Goal: Ask a question

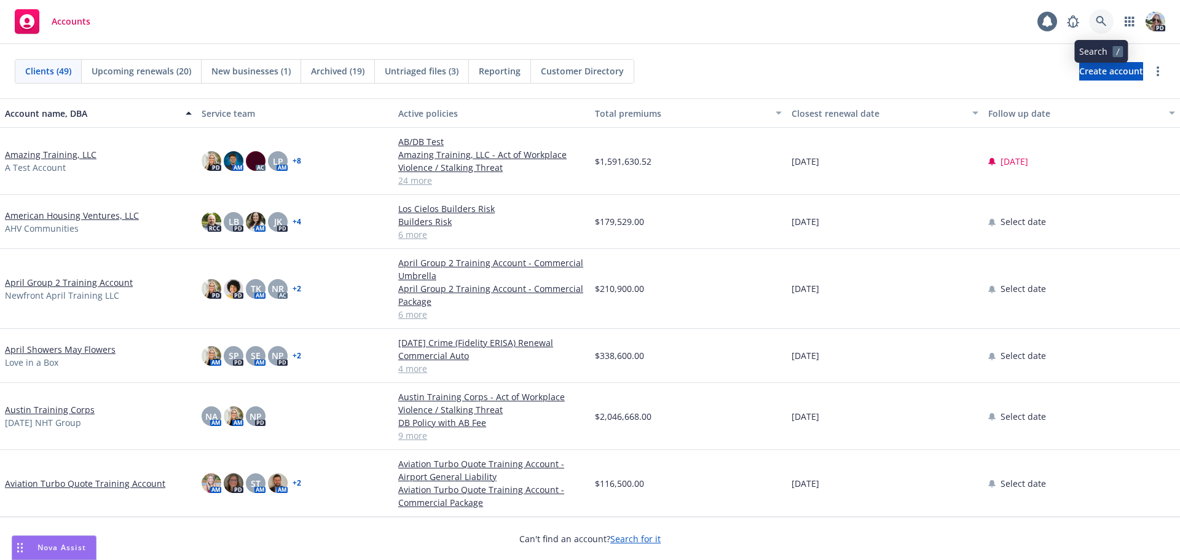
click at [1099, 20] on icon at bounding box center [1101, 21] width 11 height 11
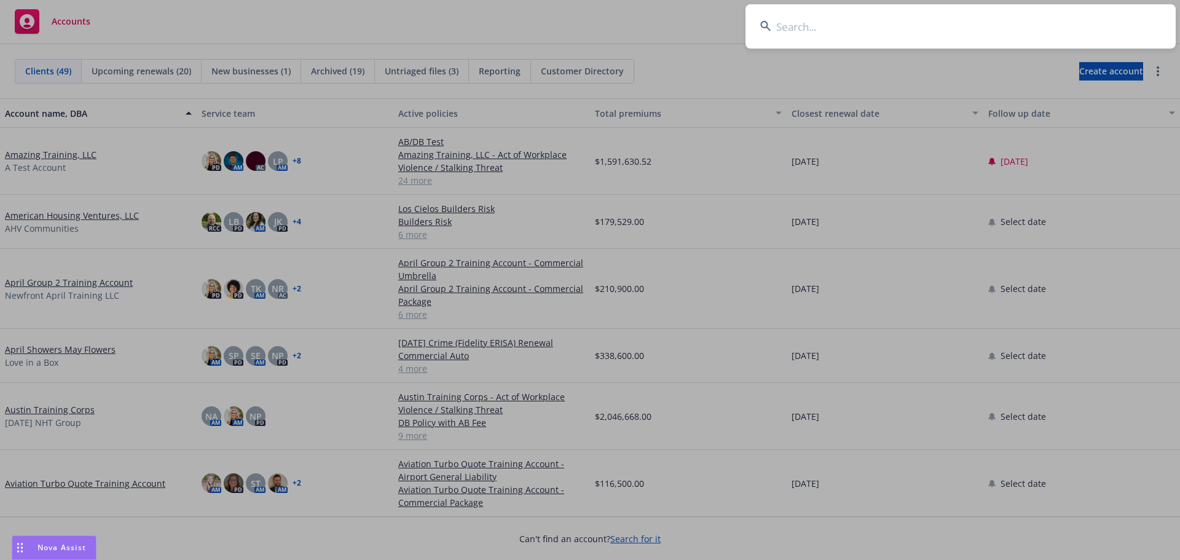
drag, startPoint x: 781, startPoint y: 35, endPoint x: 790, endPoint y: 18, distance: 19.2
click at [782, 33] on input at bounding box center [961, 26] width 430 height 44
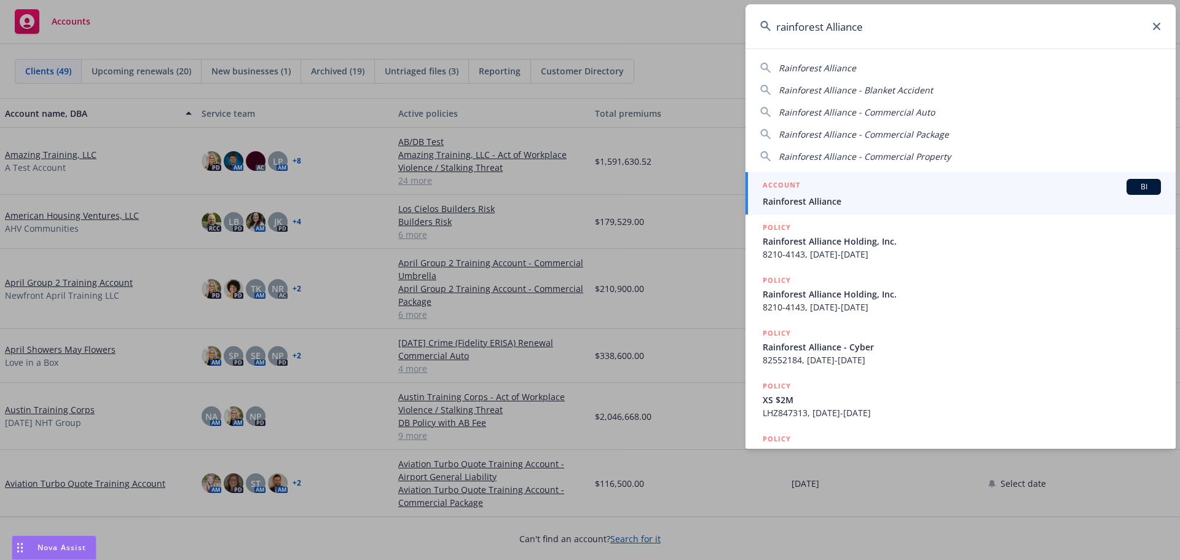
type input "rainforest Alliance"
click at [779, 198] on span "Rainforest Alliance" at bounding box center [962, 201] width 398 height 13
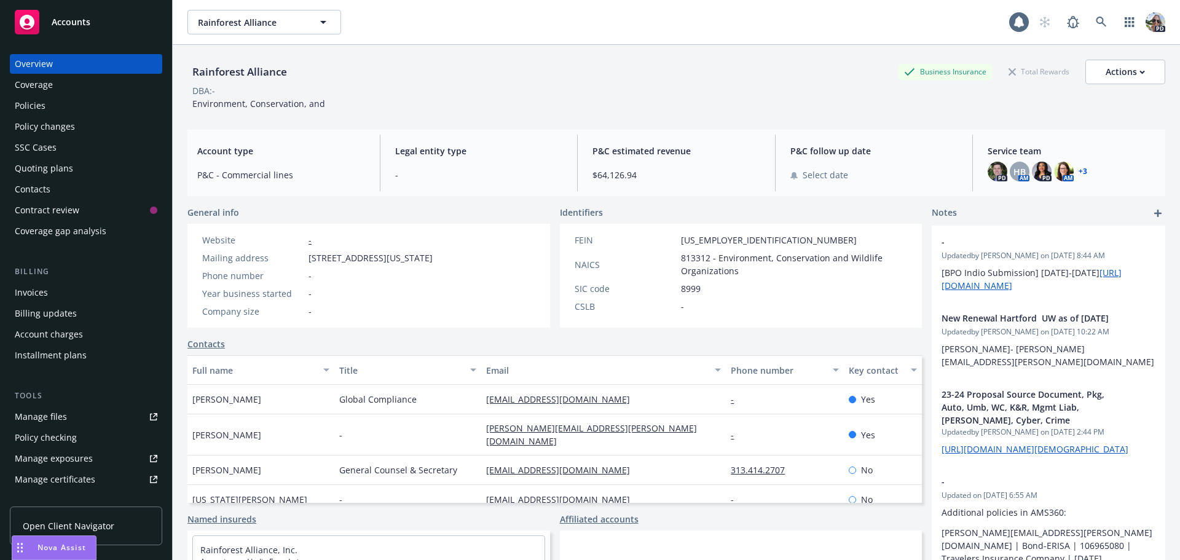
click at [45, 101] on div "Policies" at bounding box center [86, 106] width 143 height 20
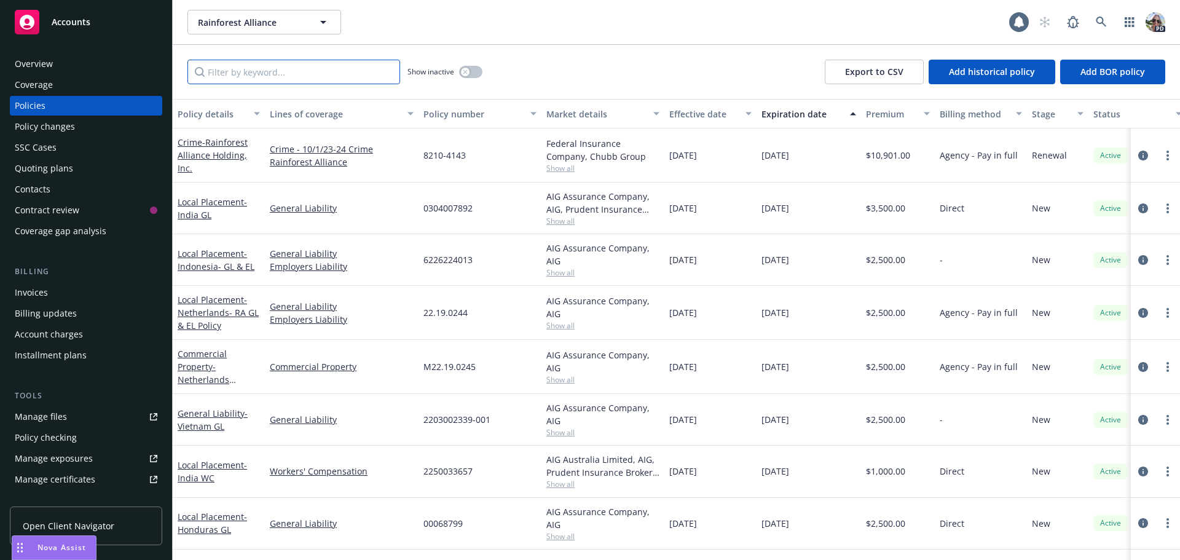
click at [275, 77] on input "Filter by keyword..." at bounding box center [294, 72] width 213 height 25
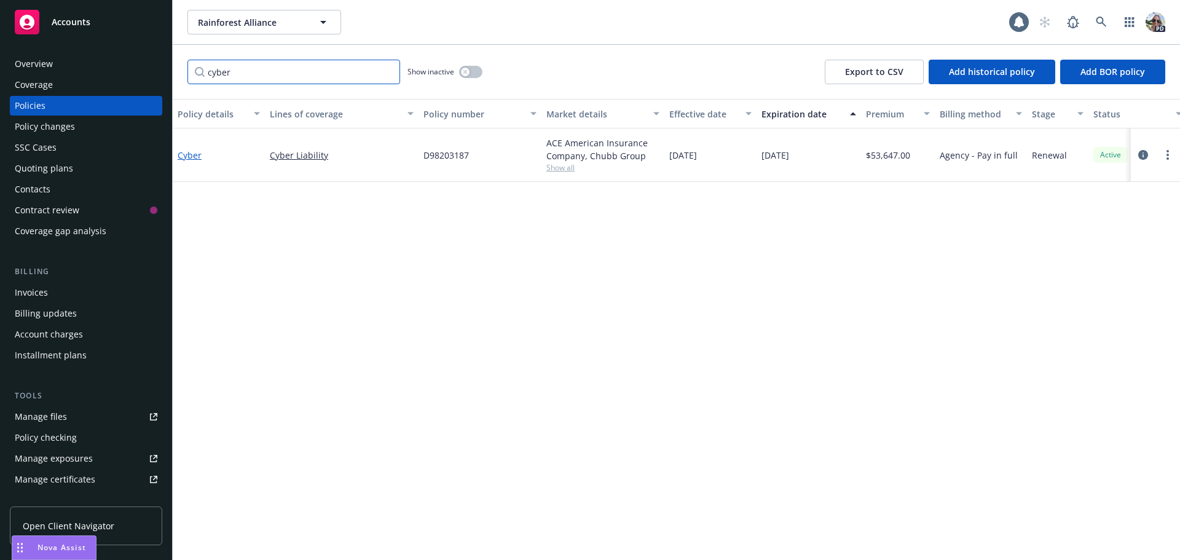
type input "cyber"
click at [198, 153] on link "Cyber" at bounding box center [190, 155] width 24 height 12
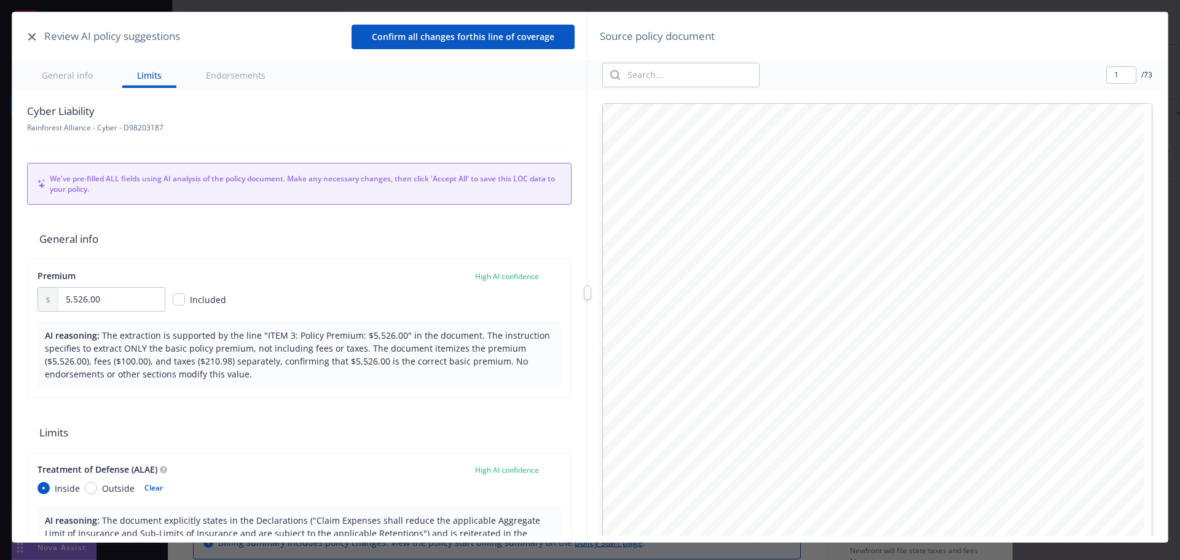
click at [31, 38] on icon "button" at bounding box center [31, 36] width 7 height 7
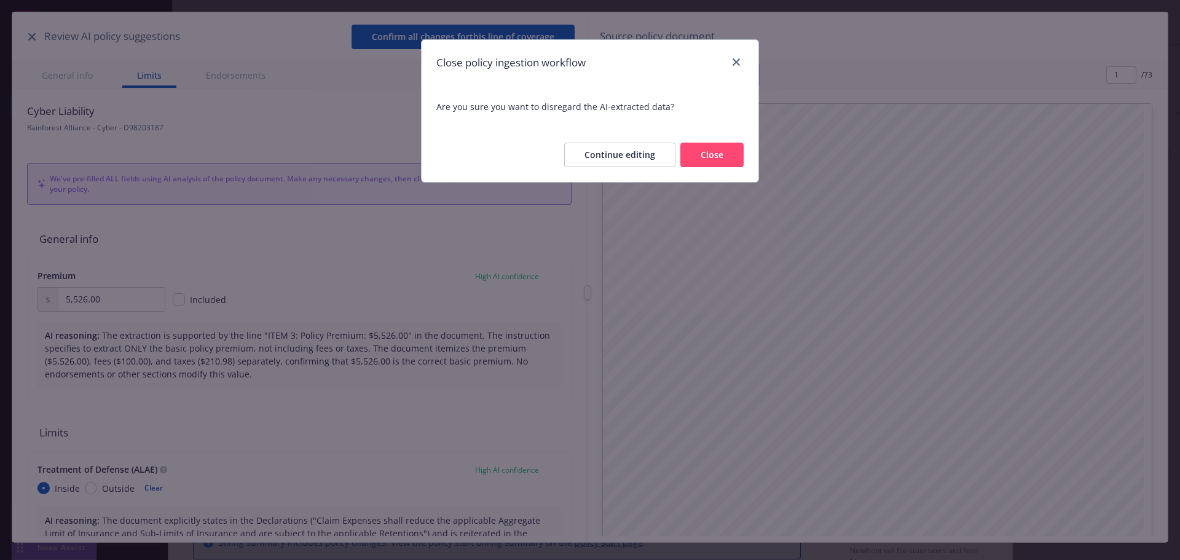
click at [706, 152] on button "Close" at bounding box center [712, 155] width 63 height 25
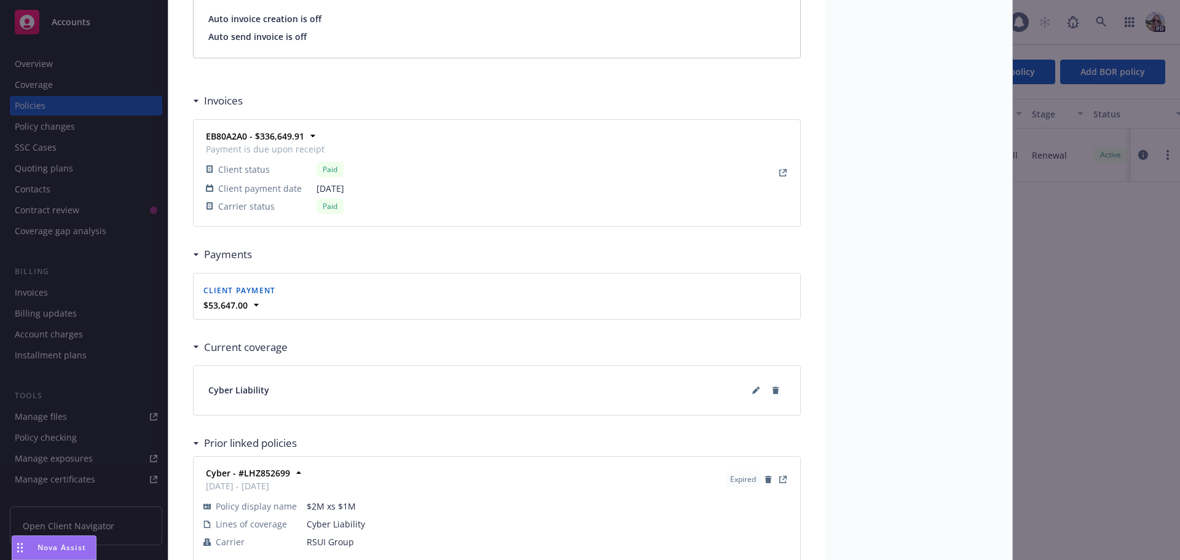
scroll to position [984, 0]
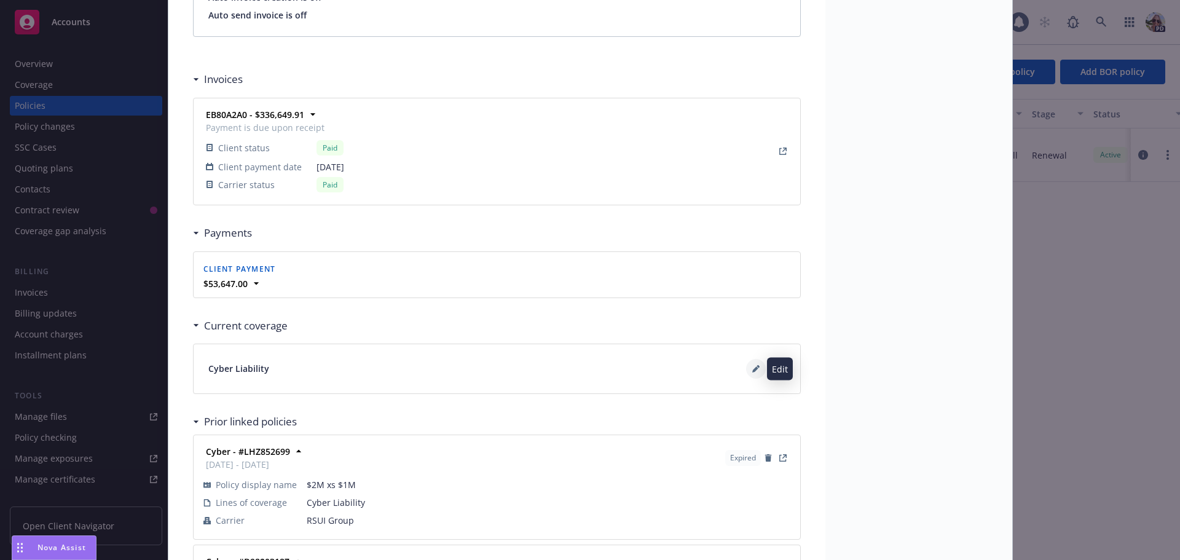
click at [753, 370] on icon at bounding box center [756, 369] width 6 height 6
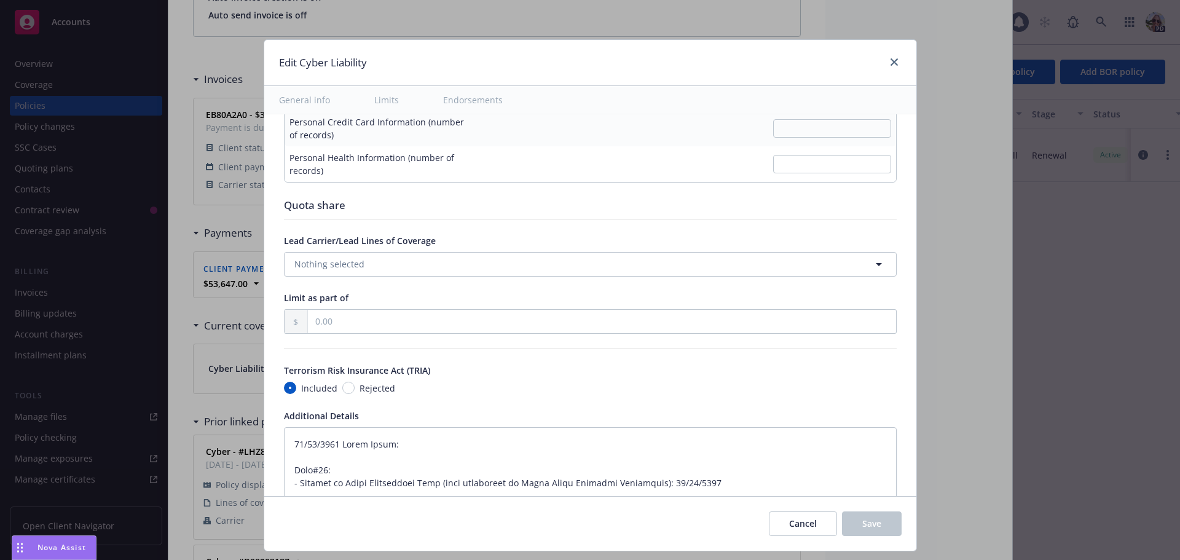
scroll to position [2275, 0]
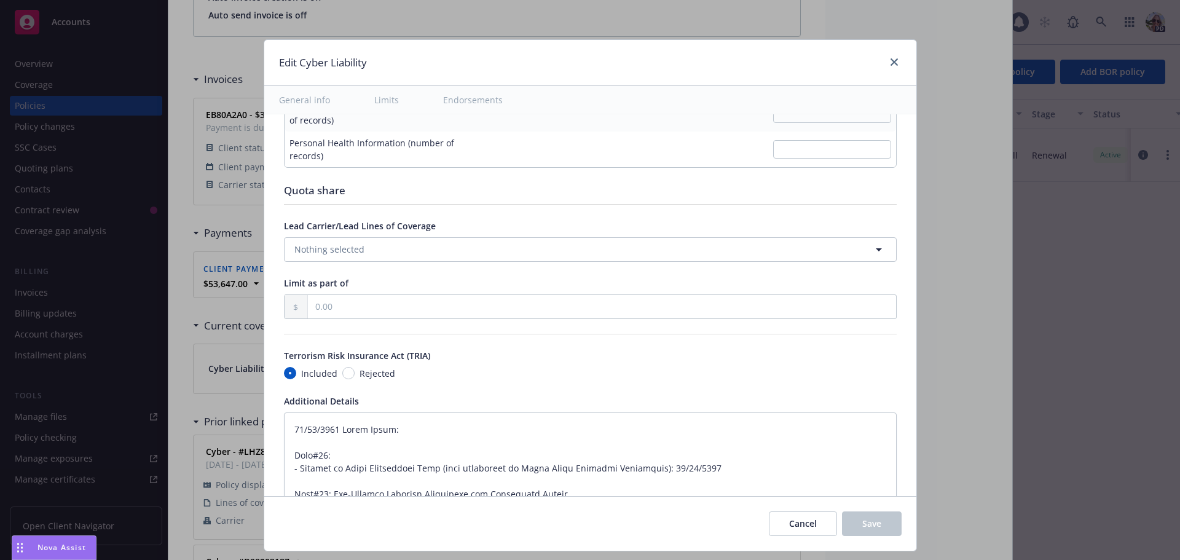
type textarea "x"
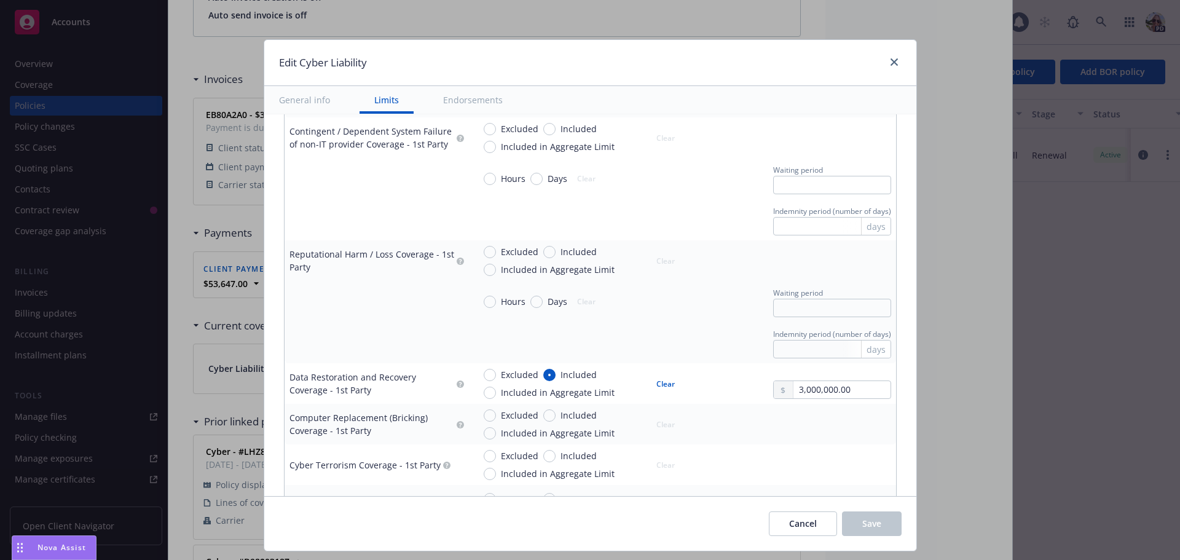
scroll to position [1066, 0]
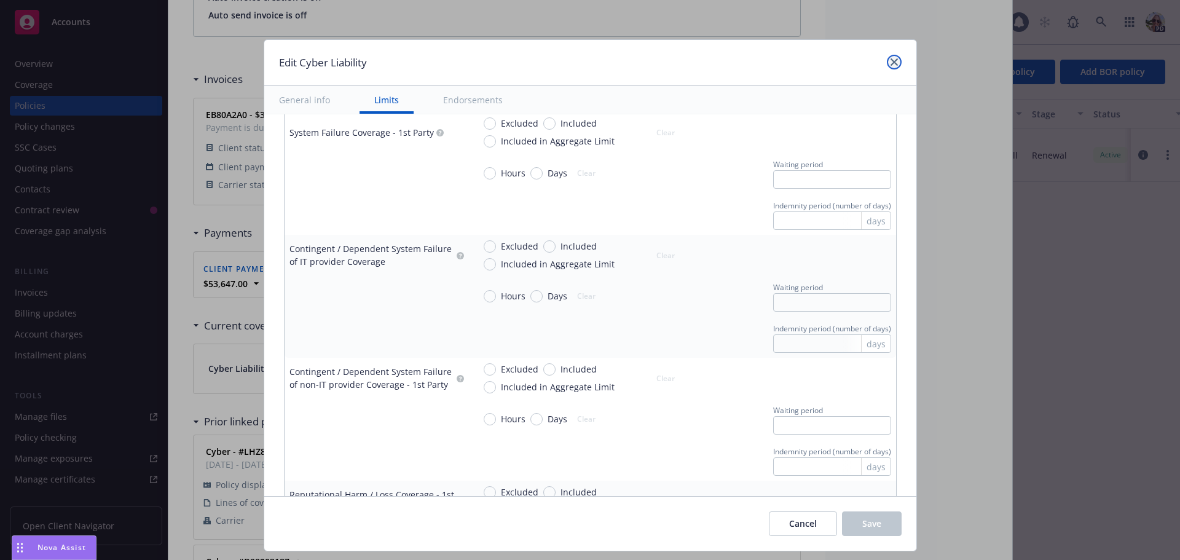
click at [895, 65] on link "close" at bounding box center [894, 62] width 15 height 15
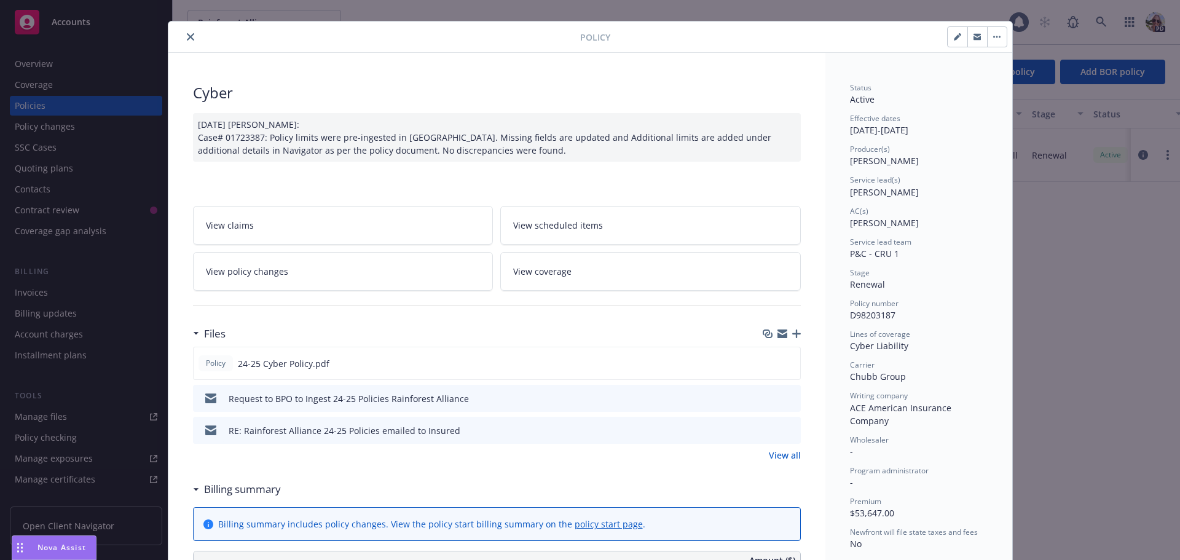
scroll to position [0, 0]
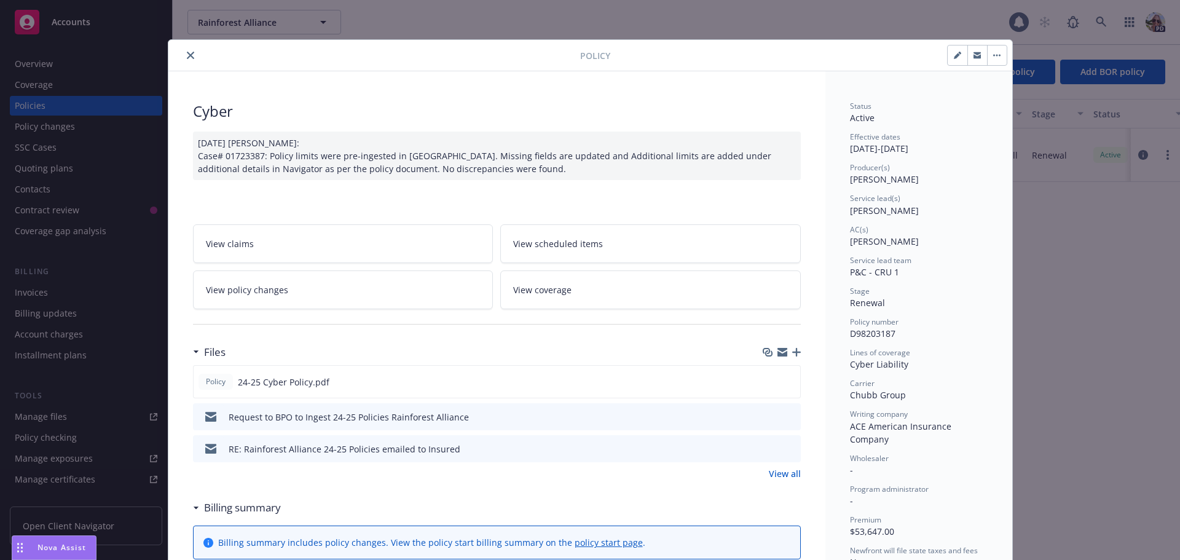
click at [187, 55] on icon "close" at bounding box center [190, 55] width 7 height 7
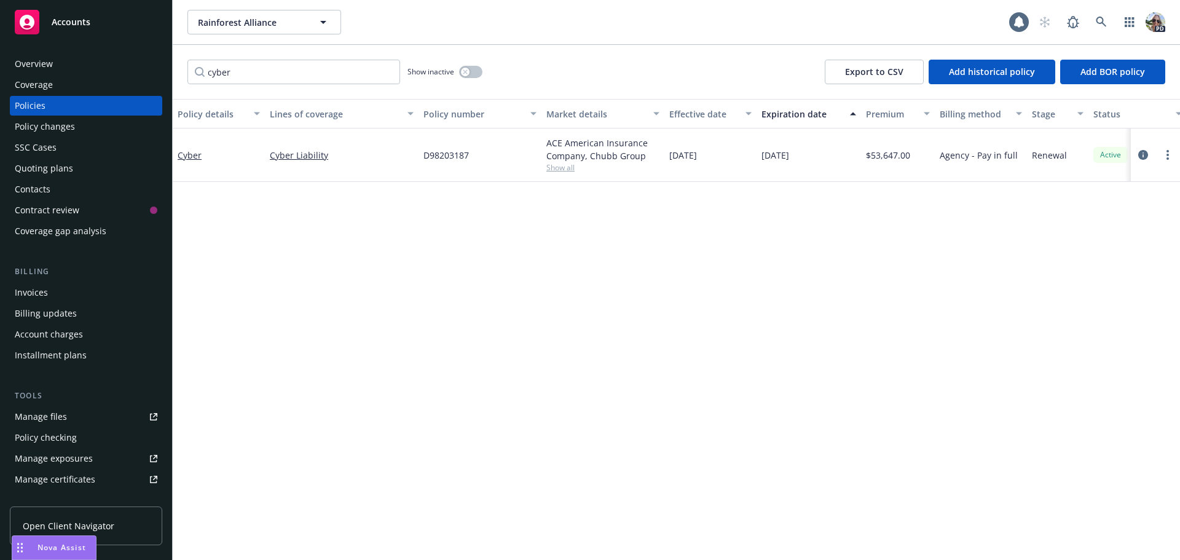
click at [60, 547] on span "Nova Assist" at bounding box center [62, 547] width 49 height 10
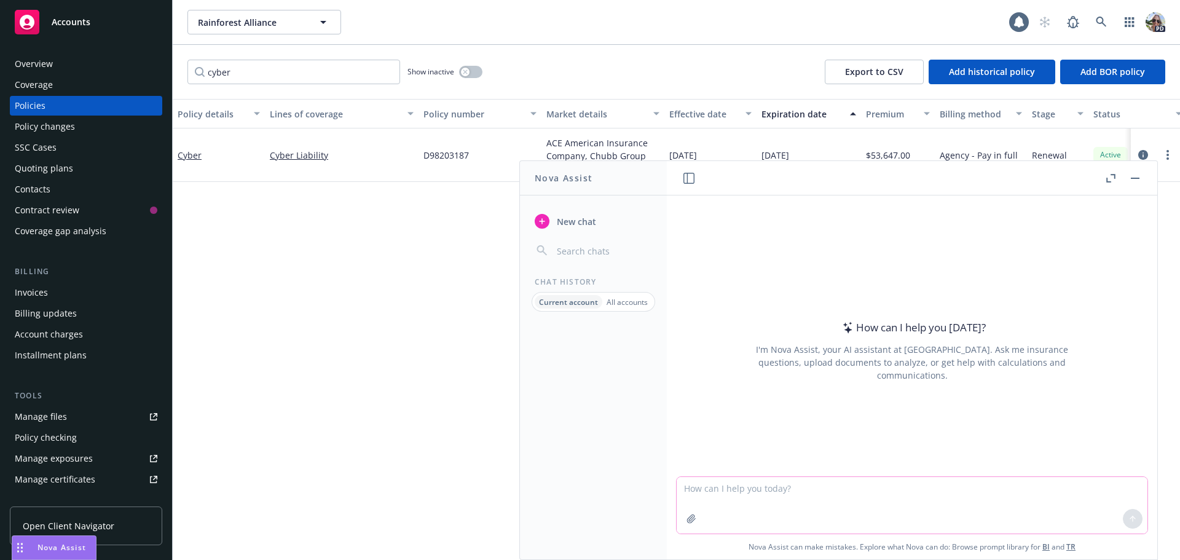
click at [687, 523] on icon "button" at bounding box center [691, 519] width 8 height 8
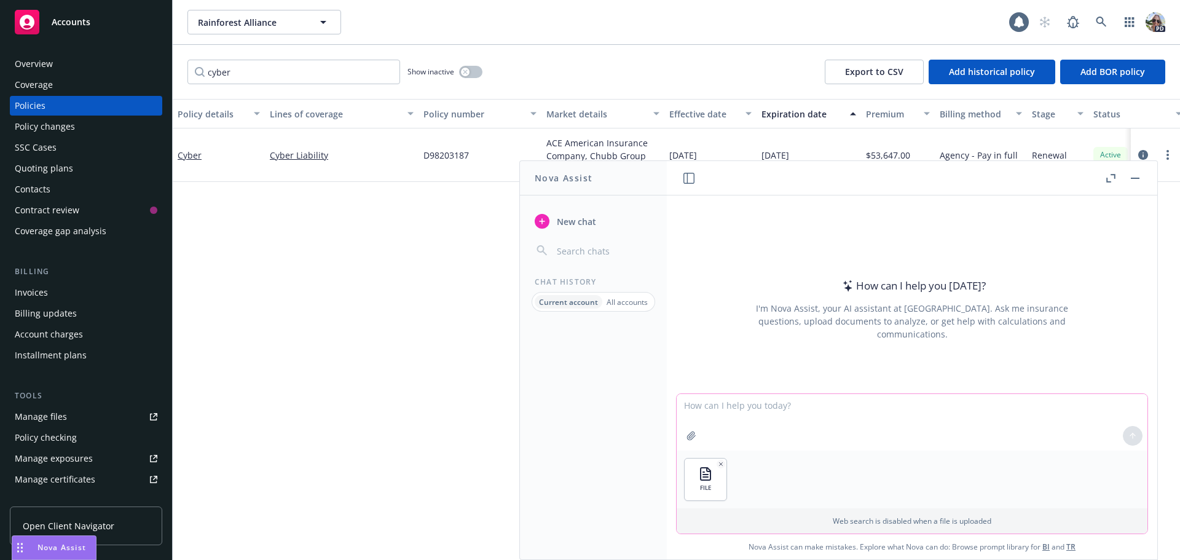
click at [707, 412] on textarea at bounding box center [912, 422] width 471 height 57
click at [929, 406] on textarea "count the number of policies that each account team has in thie attached spread…" at bounding box center [912, 422] width 471 height 58
type textarea "count the number of policies that each account team has in the attached spreads…"
click at [1124, 435] on button at bounding box center [1133, 436] width 20 height 20
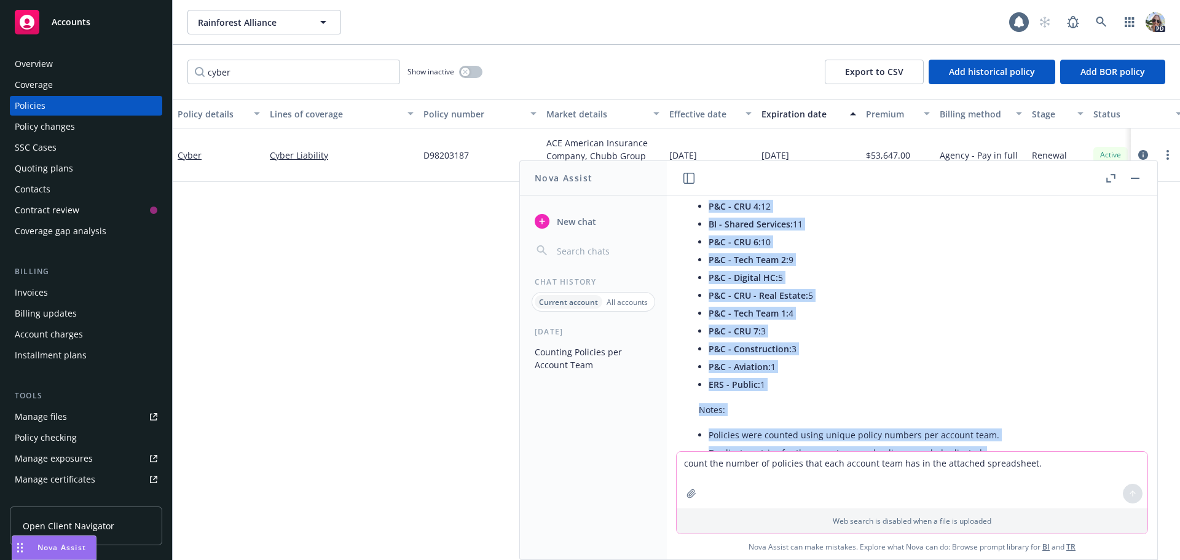
scroll to position [288, 0]
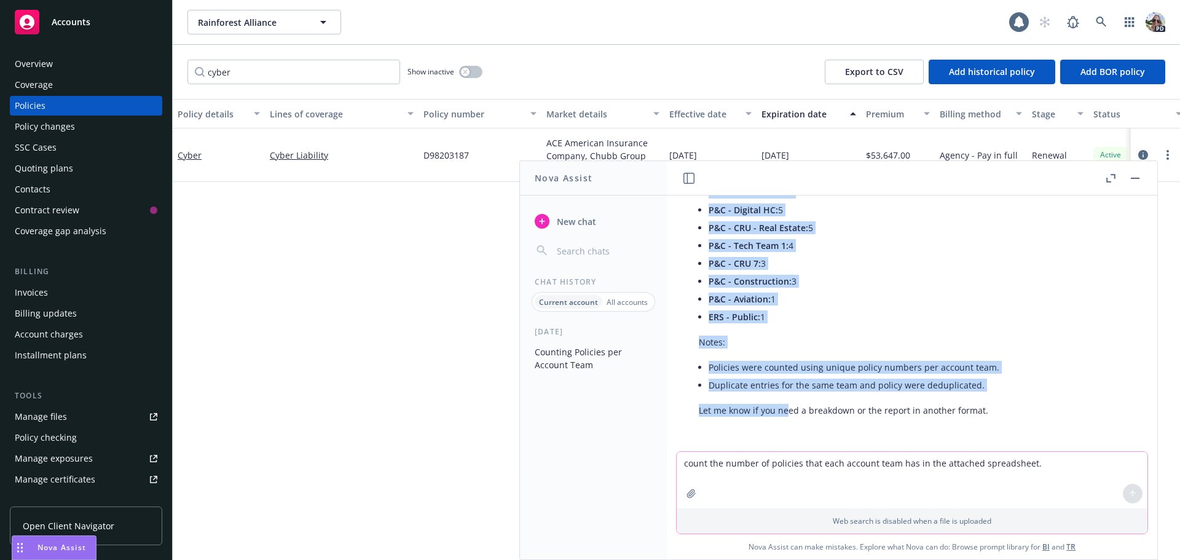
drag, startPoint x: 711, startPoint y: 216, endPoint x: 781, endPoint y: 317, distance: 122.8
click at [781, 317] on ul "ERS - FI - ERS: 67 P&C - Small Business: 46 P&C - Life Sciences: 37 P&C - ERU: …" at bounding box center [868, 174] width 318 height 303
copy ul "RS - FI - ERS: 67 P&C - Small Business: 46 P&C - Life Sciences: 37 P&C - ERU: 2…"
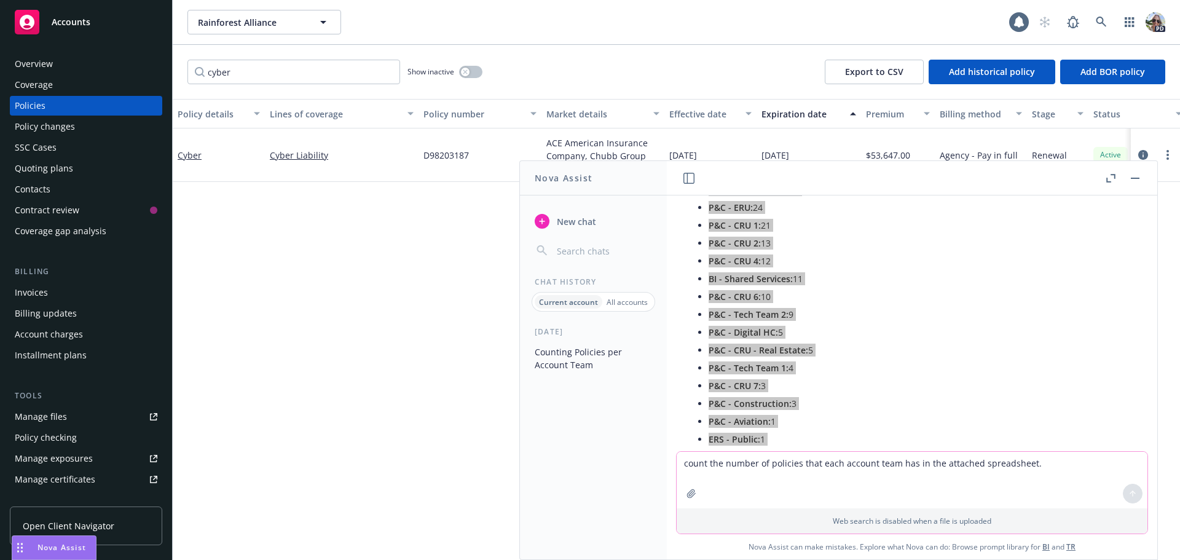
scroll to position [165, 0]
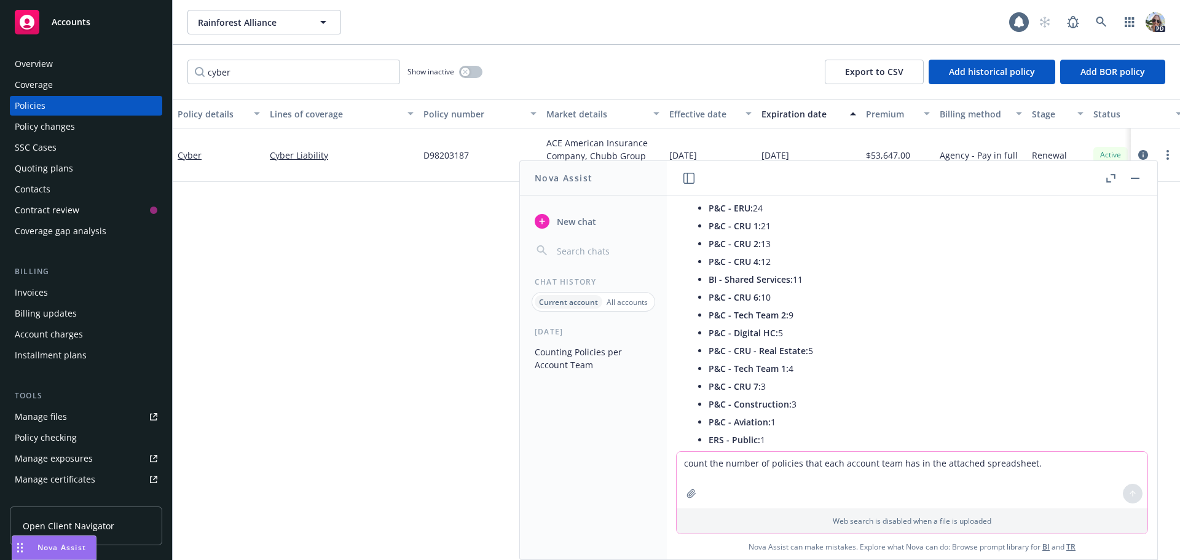
click at [590, 499] on div "[DATE] Counting Policies per Account Team" at bounding box center [593, 442] width 147 height 233
